Goal: Task Accomplishment & Management: Use online tool/utility

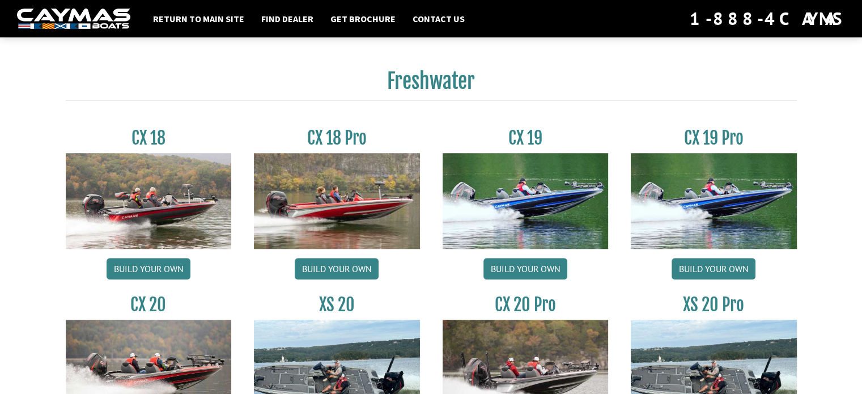
scroll to position [850, 0]
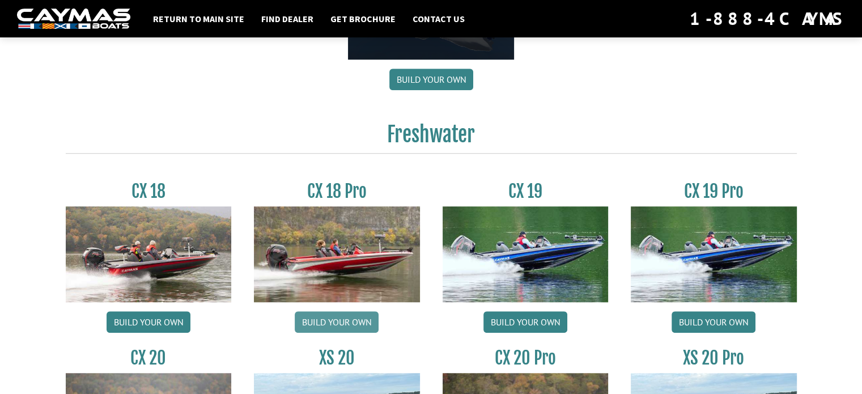
click at [331, 310] on div "CX 18 Pro Build your own" at bounding box center [336, 259] width 189 height 157
click at [334, 323] on link "Build your own" at bounding box center [337, 322] width 84 height 22
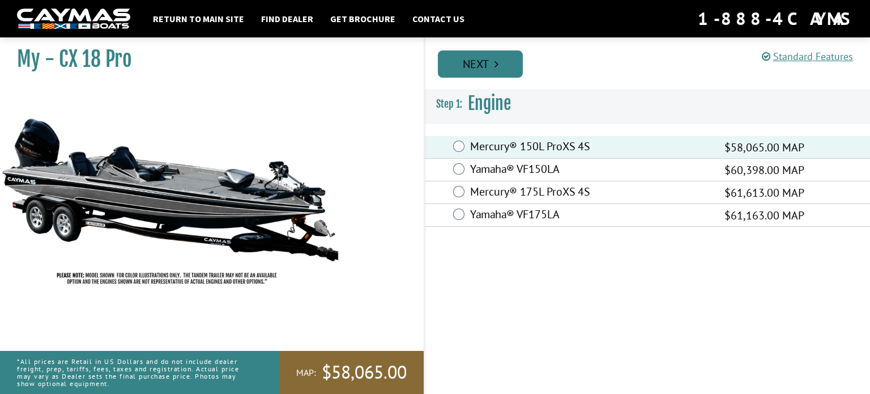
click at [484, 65] on link "Next" at bounding box center [480, 63] width 85 height 27
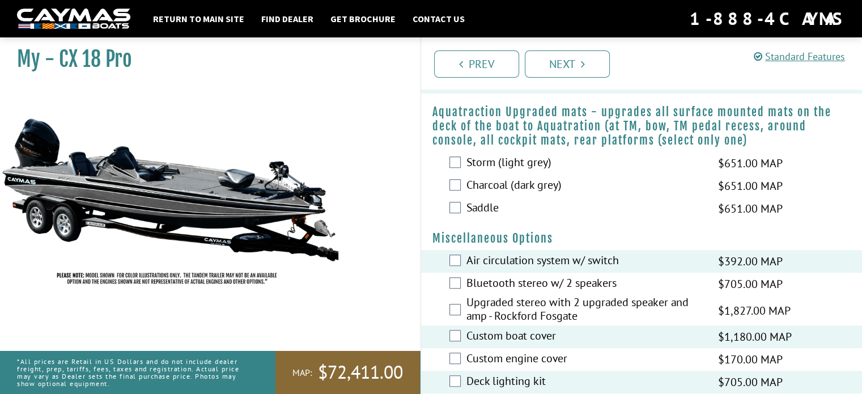
scroll to position [863, 0]
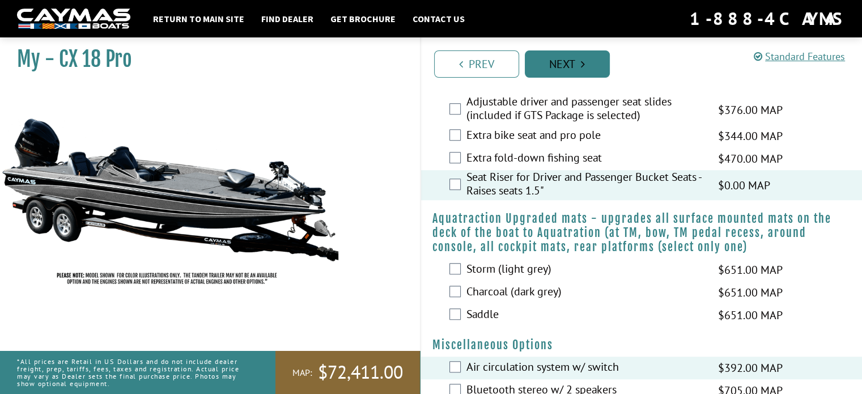
click at [571, 62] on link "Next" at bounding box center [566, 63] width 85 height 27
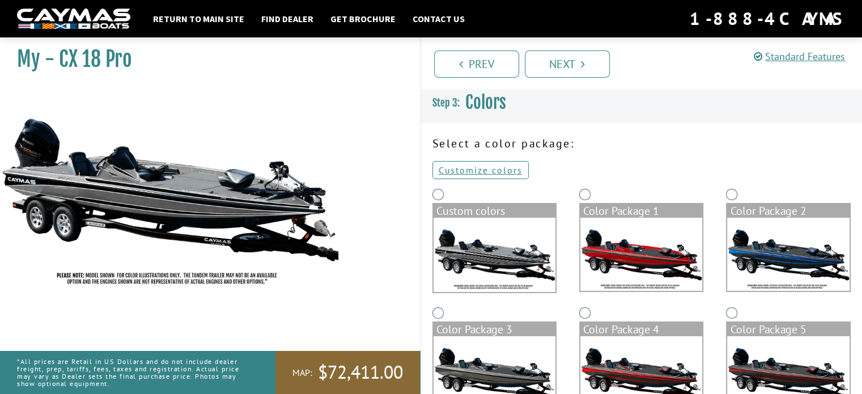
scroll to position [0, 0]
click at [804, 260] on img at bounding box center [788, 254] width 122 height 73
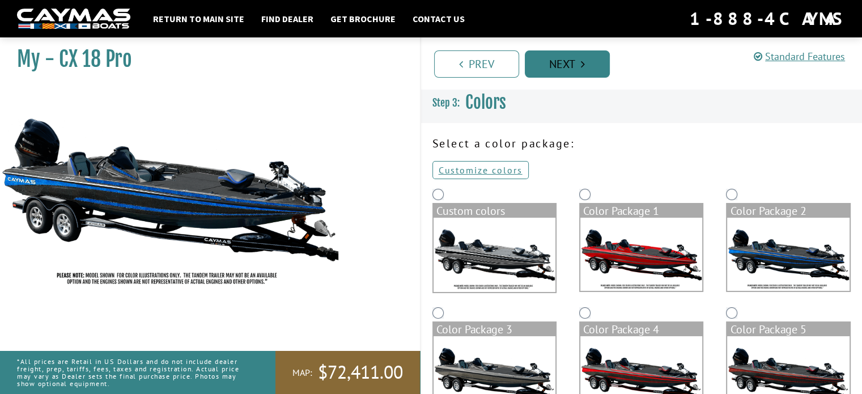
click at [579, 62] on link "Next" at bounding box center [566, 63] width 85 height 27
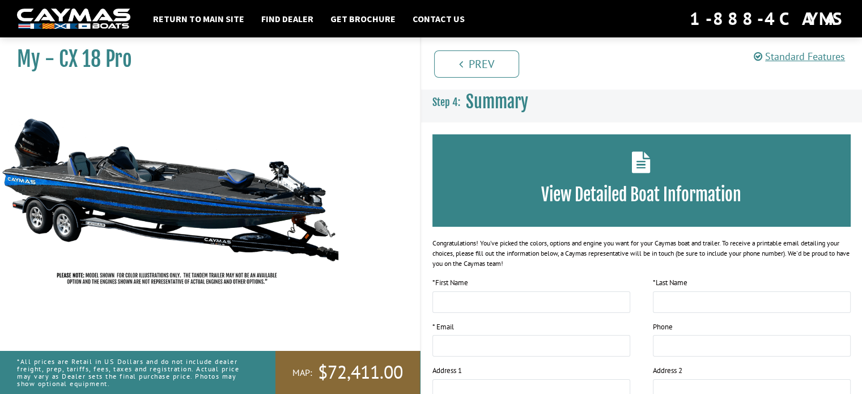
click at [86, 17] on img at bounding box center [73, 18] width 113 height 21
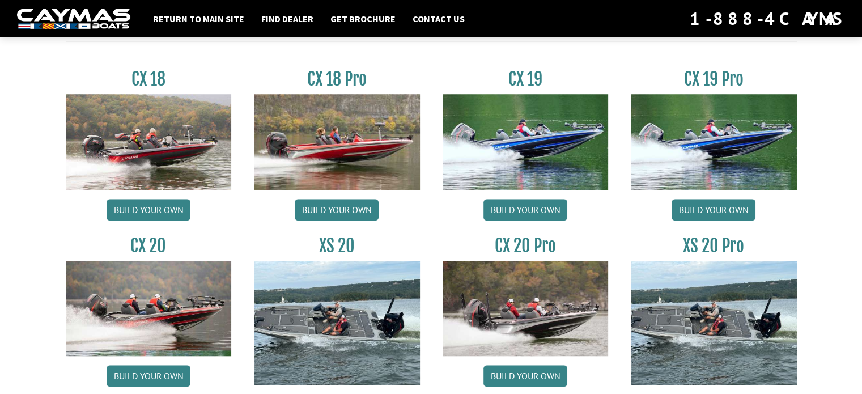
scroll to position [963, 0]
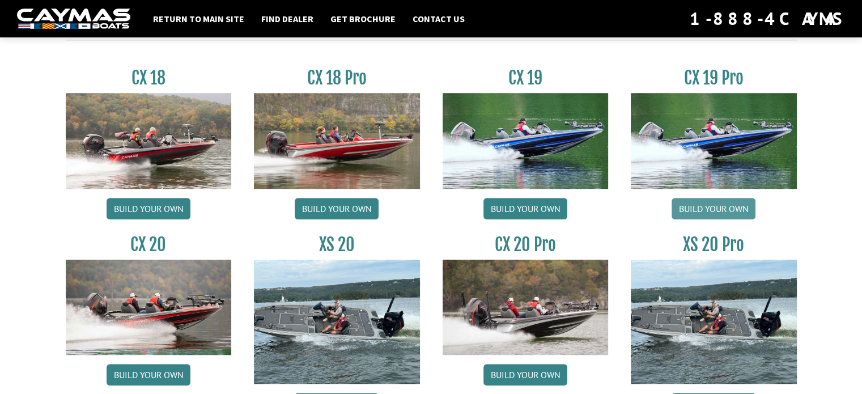
click at [719, 204] on link "Build your own" at bounding box center [713, 209] width 84 height 22
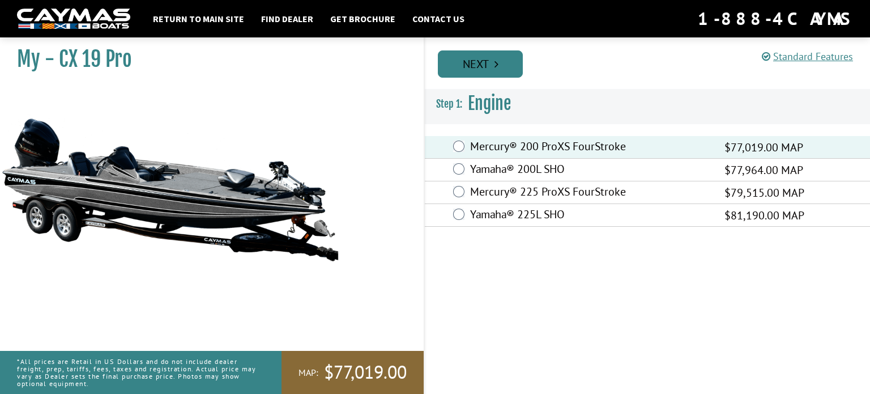
click at [488, 61] on link "Next" at bounding box center [480, 63] width 85 height 27
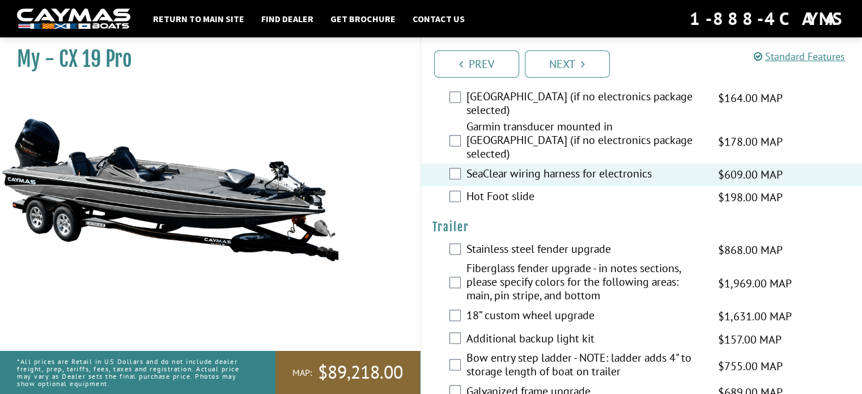
scroll to position [1844, 0]
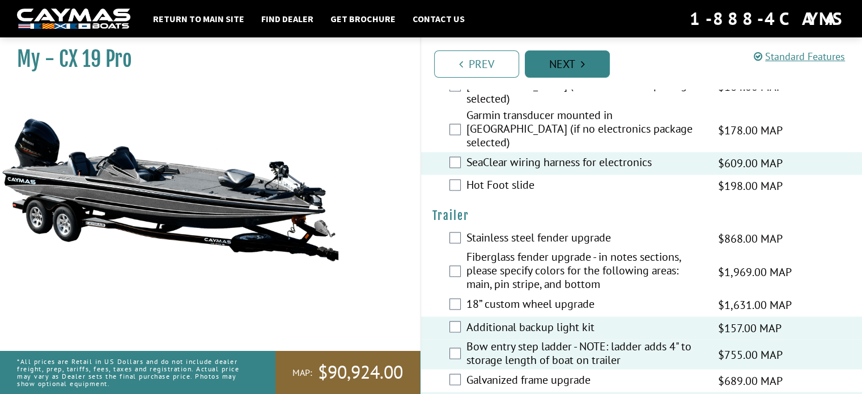
click at [584, 55] on link "Next" at bounding box center [566, 63] width 85 height 27
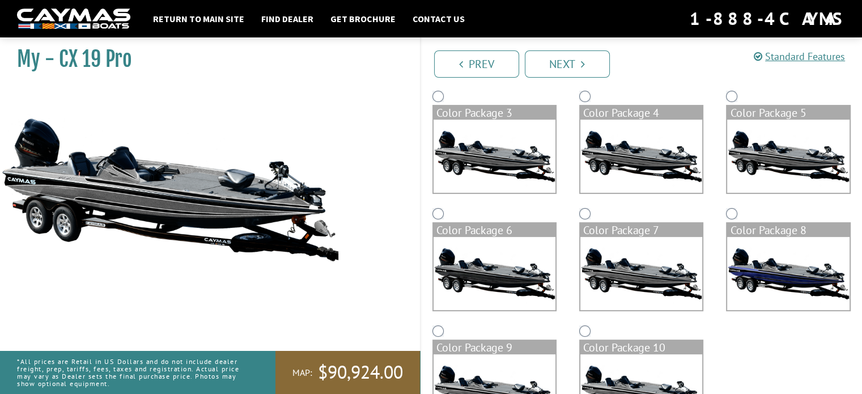
scroll to position [273, 0]
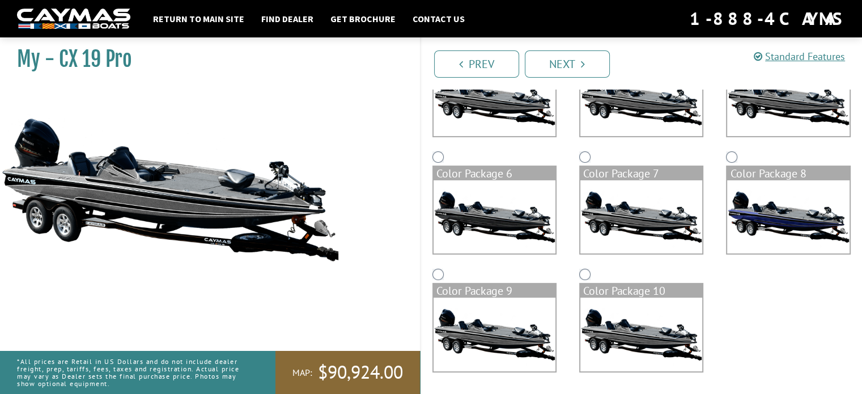
click at [801, 218] on img at bounding box center [788, 216] width 122 height 73
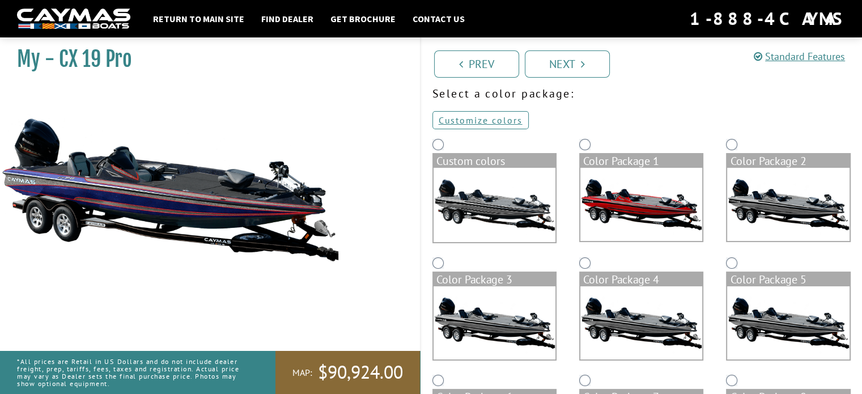
scroll to position [46, 0]
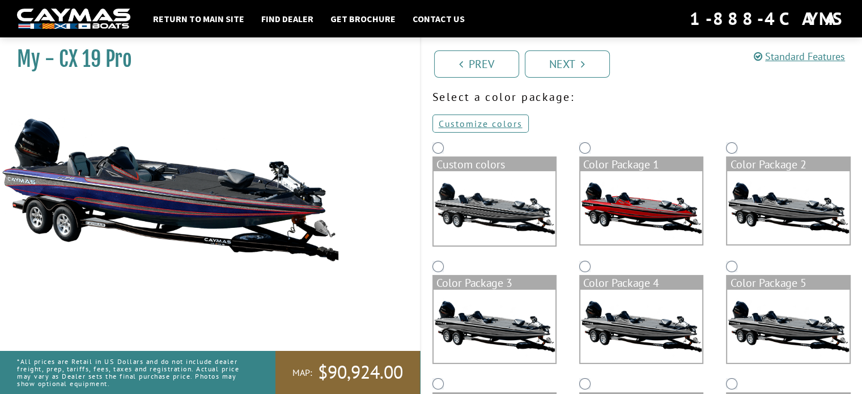
click at [796, 215] on img at bounding box center [788, 207] width 122 height 73
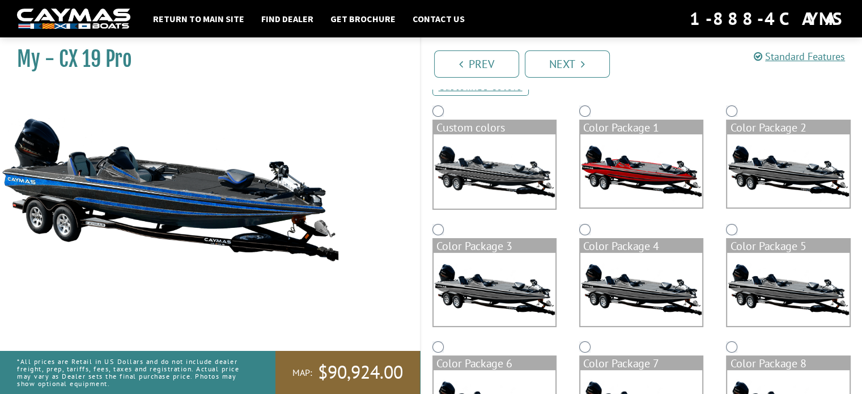
scroll to position [103, 0]
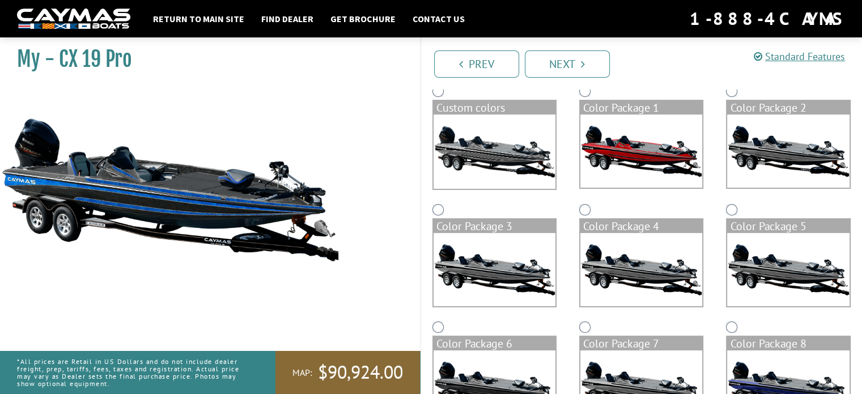
click at [501, 168] on img at bounding box center [494, 151] width 122 height 74
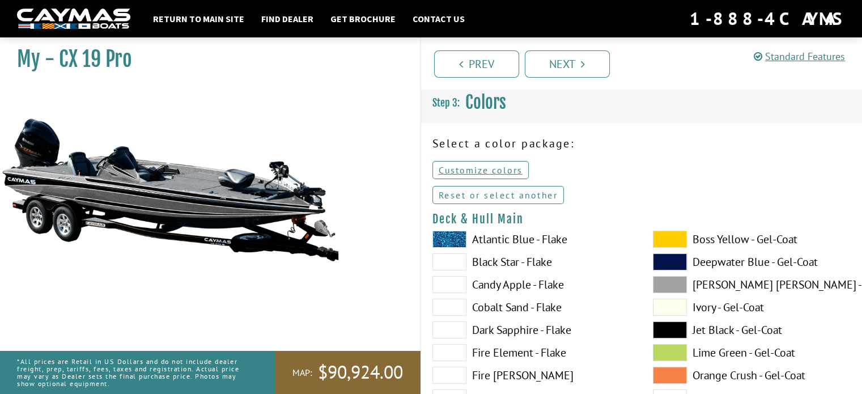
scroll to position [0, 0]
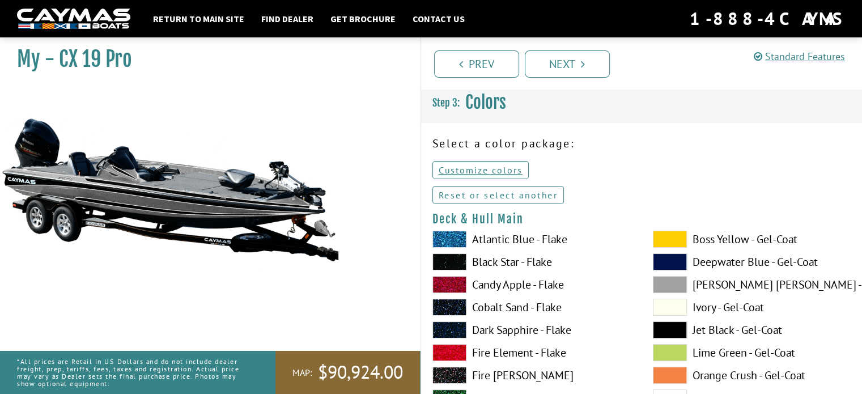
click at [494, 192] on link "Reset or select another" at bounding box center [498, 195] width 132 height 18
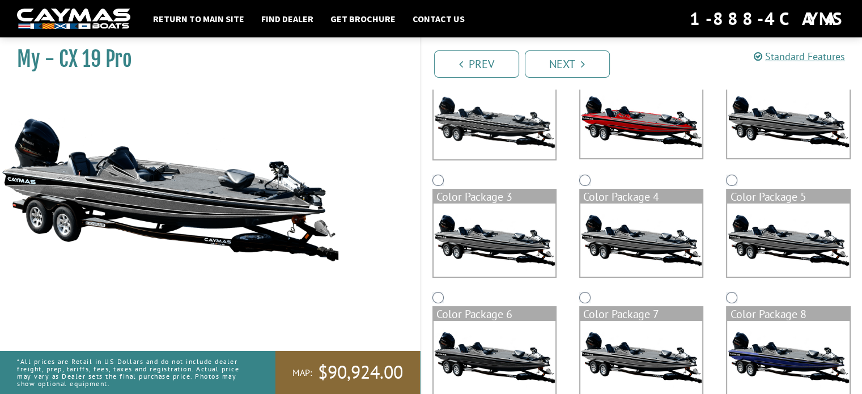
scroll to position [170, 0]
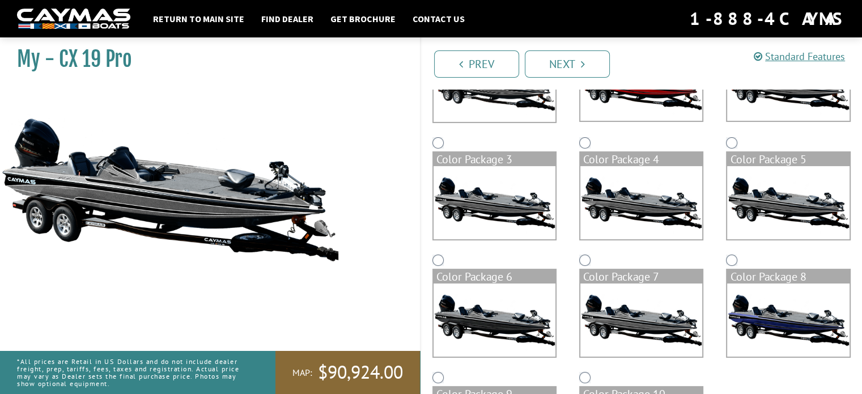
click at [479, 195] on img at bounding box center [494, 202] width 122 height 73
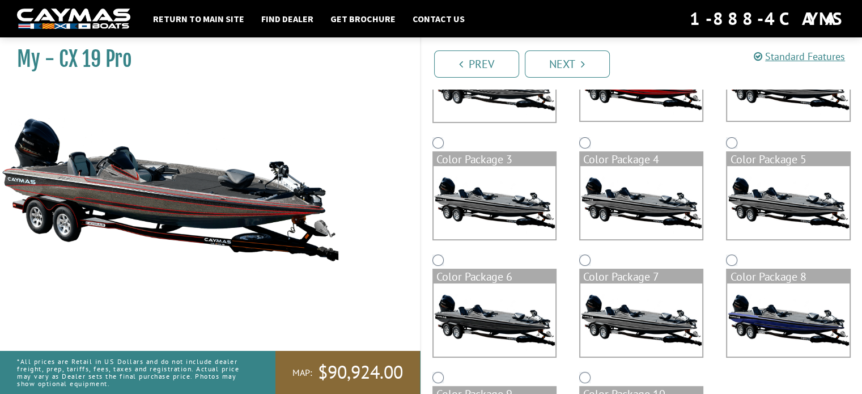
click at [629, 212] on img at bounding box center [641, 202] width 122 height 73
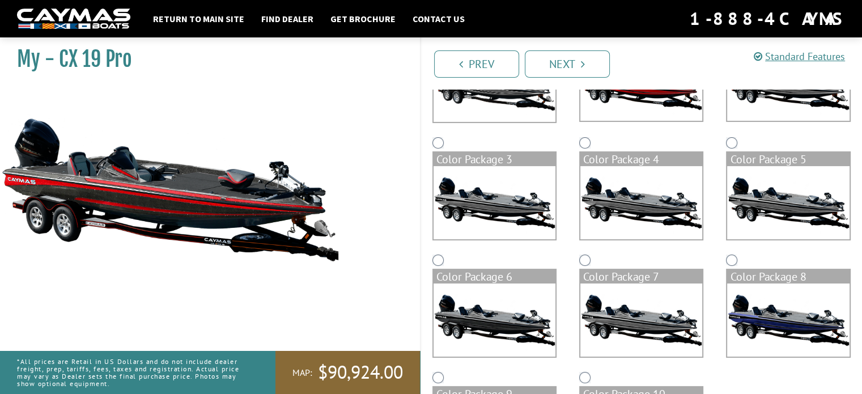
click at [797, 206] on img at bounding box center [788, 202] width 122 height 73
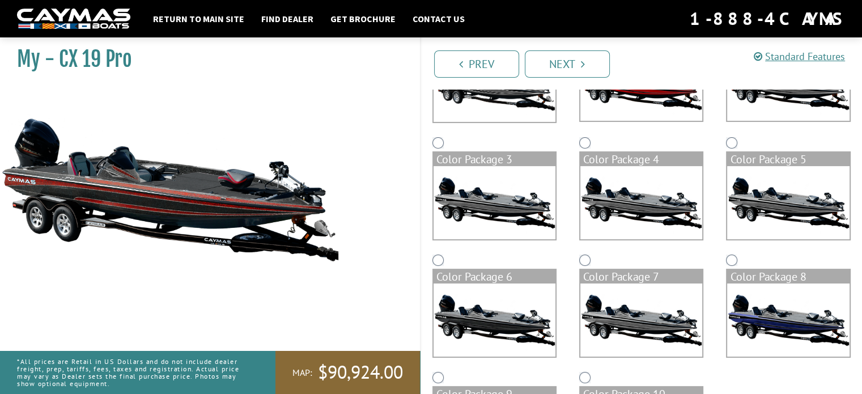
click at [487, 310] on img at bounding box center [494, 319] width 122 height 73
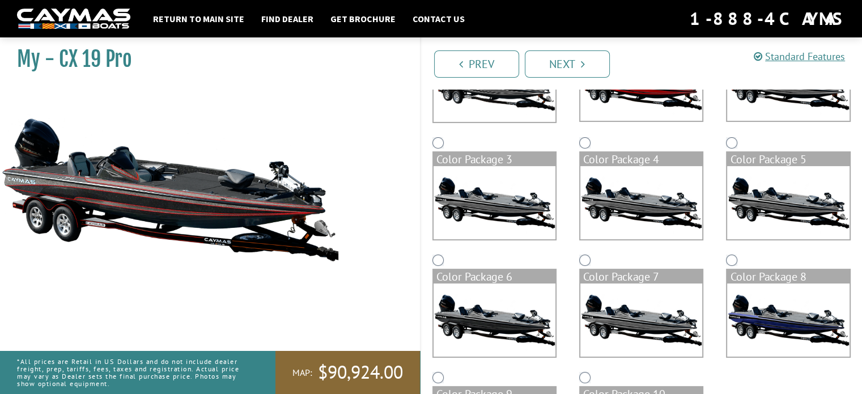
click at [602, 313] on img at bounding box center [641, 319] width 122 height 73
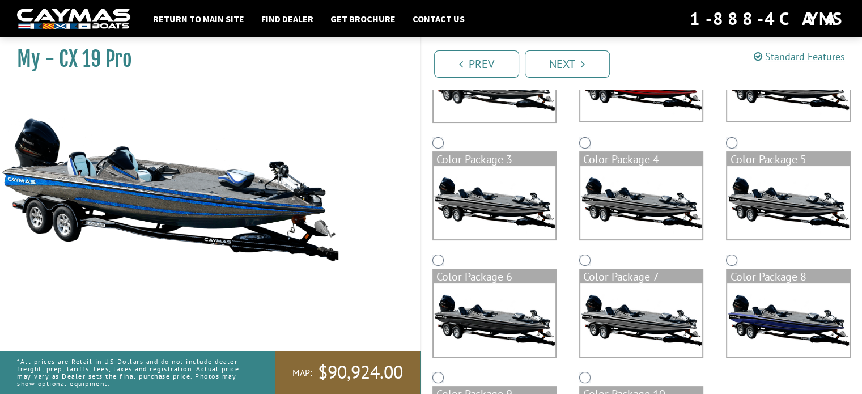
click at [779, 320] on img at bounding box center [788, 319] width 122 height 73
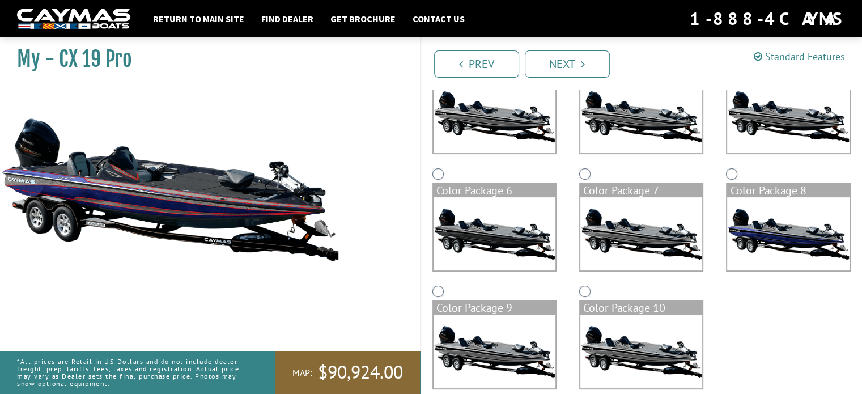
scroll to position [273, 0]
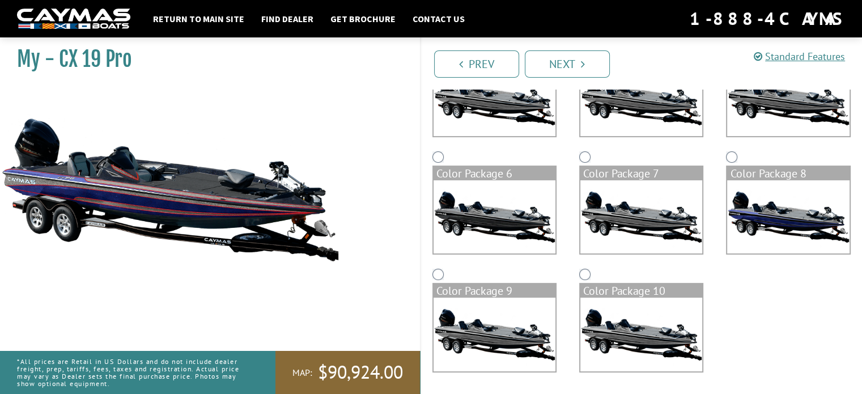
click at [652, 342] on img at bounding box center [641, 333] width 122 height 73
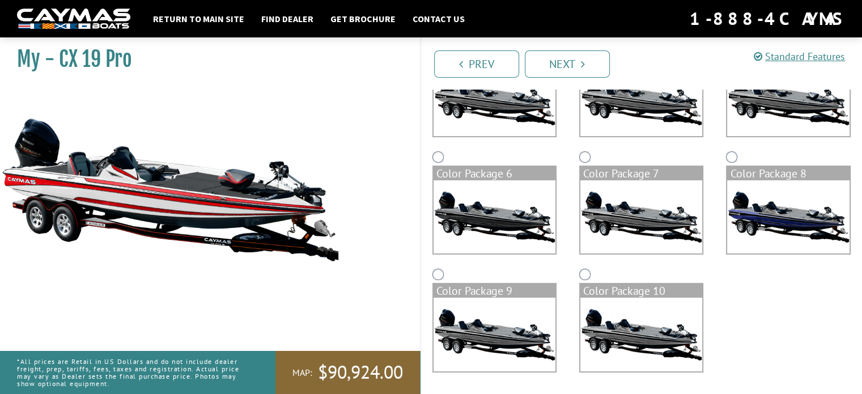
click at [500, 346] on img at bounding box center [494, 333] width 122 height 73
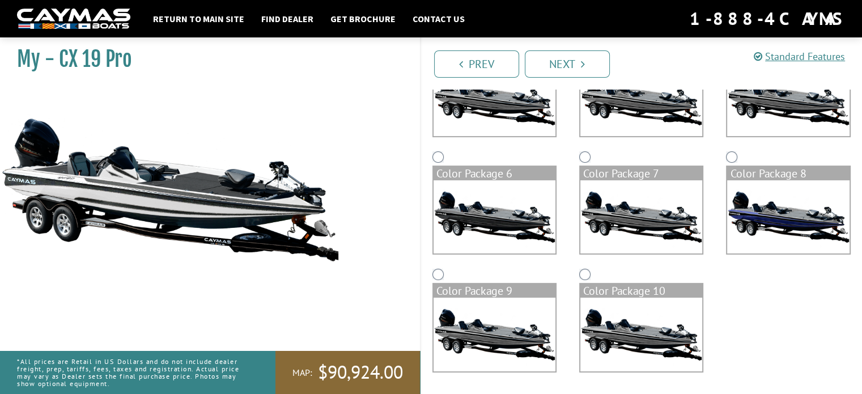
click at [792, 212] on img at bounding box center [788, 216] width 122 height 73
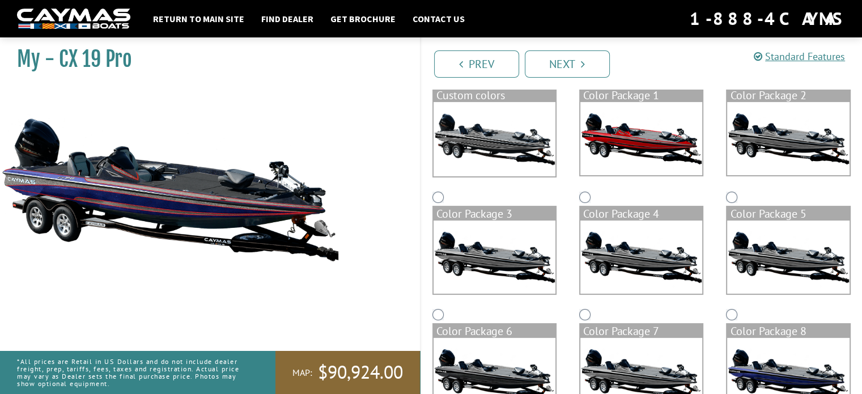
scroll to position [103, 0]
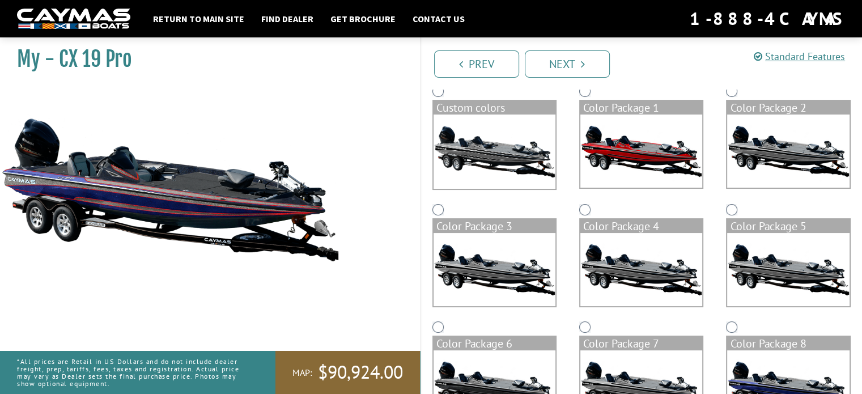
click at [814, 270] on img at bounding box center [788, 269] width 122 height 73
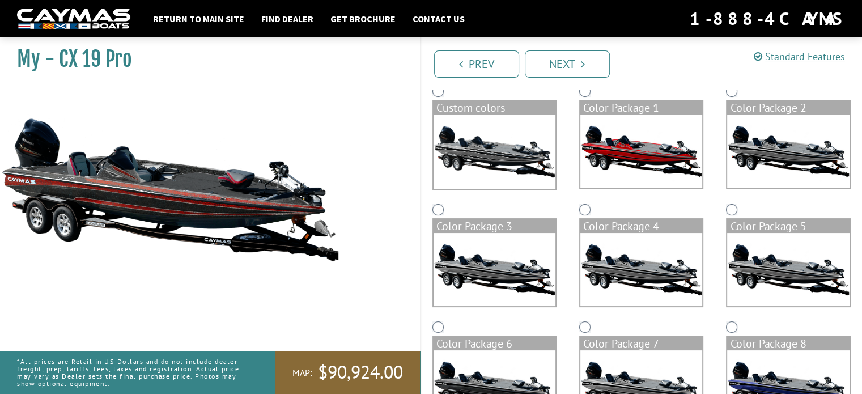
click at [800, 150] on img at bounding box center [788, 150] width 122 height 73
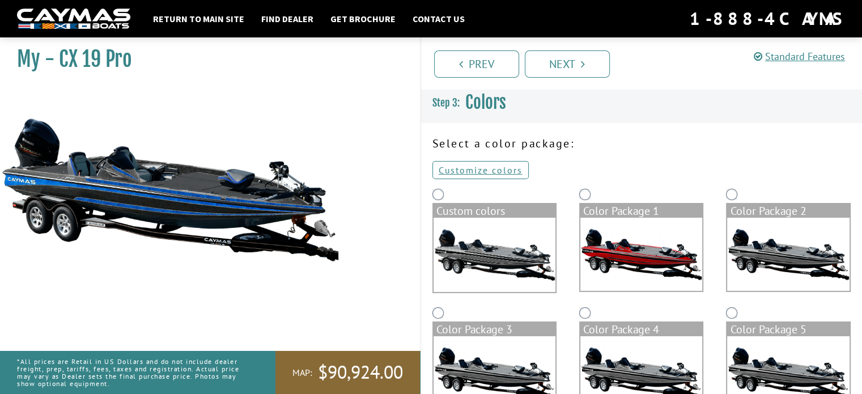
scroll to position [0, 0]
click at [562, 59] on link "Next" at bounding box center [566, 63] width 85 height 27
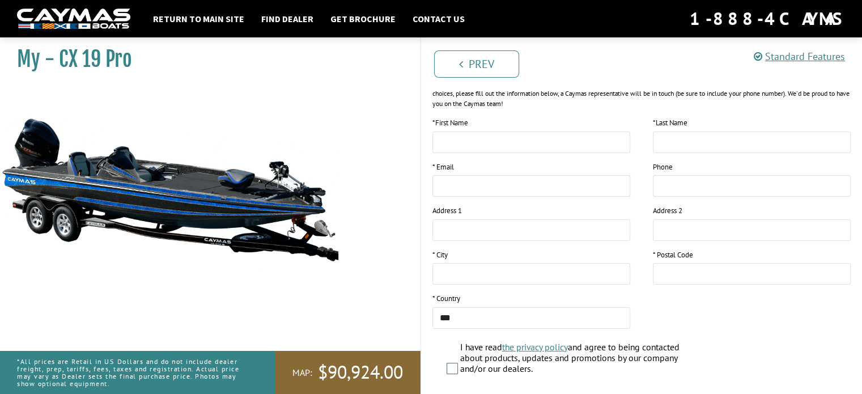
scroll to position [170, 0]
